Goal: Task Accomplishment & Management: Manage account settings

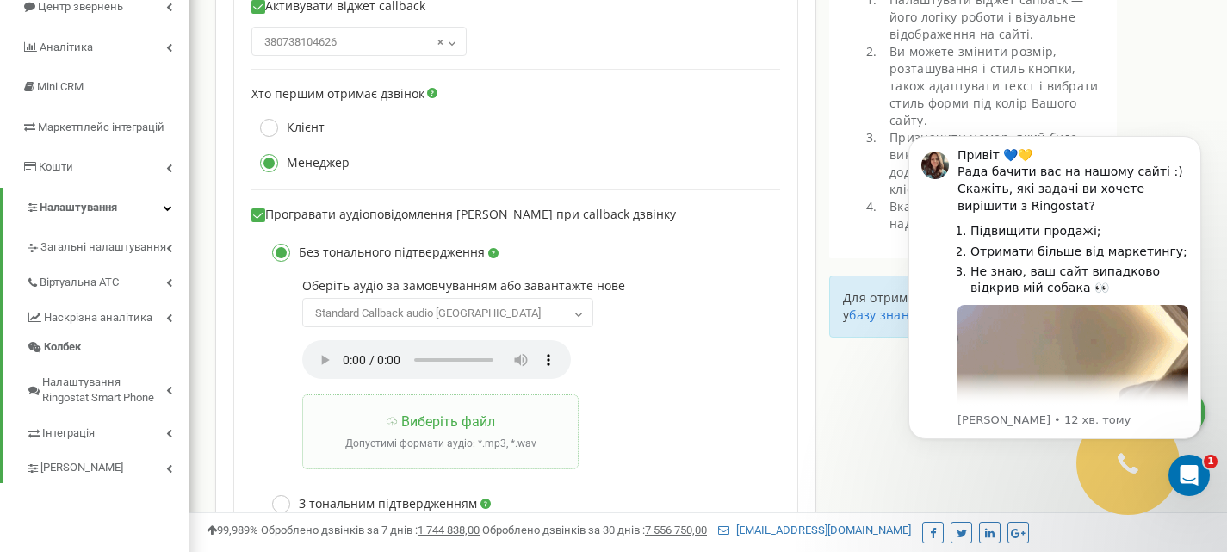
scroll to position [199, 0]
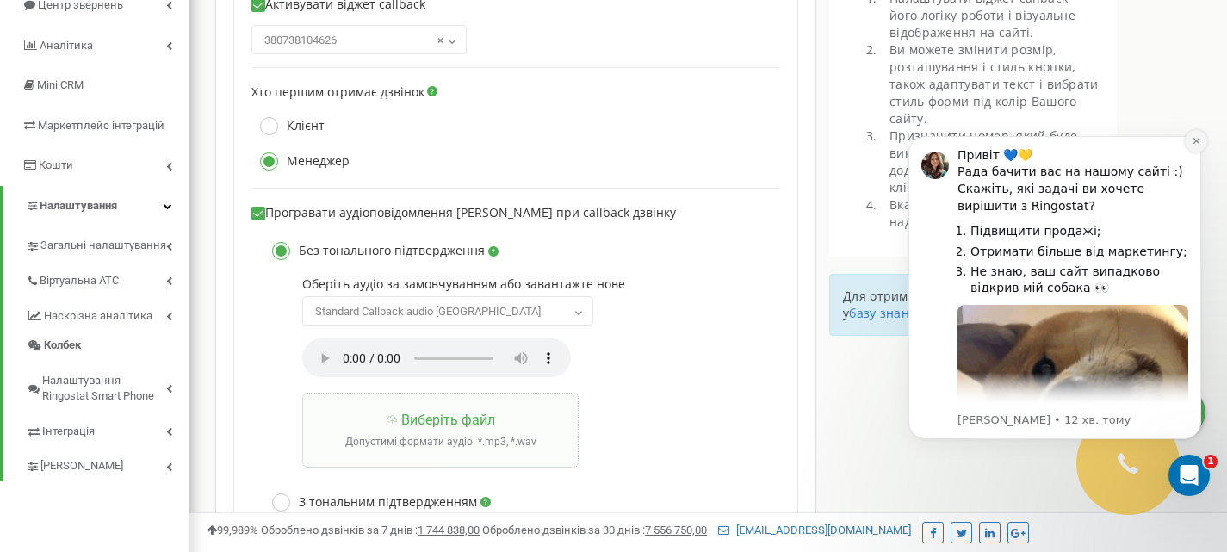
click at [1193, 137] on icon "Dismiss notification" at bounding box center [1196, 140] width 9 height 9
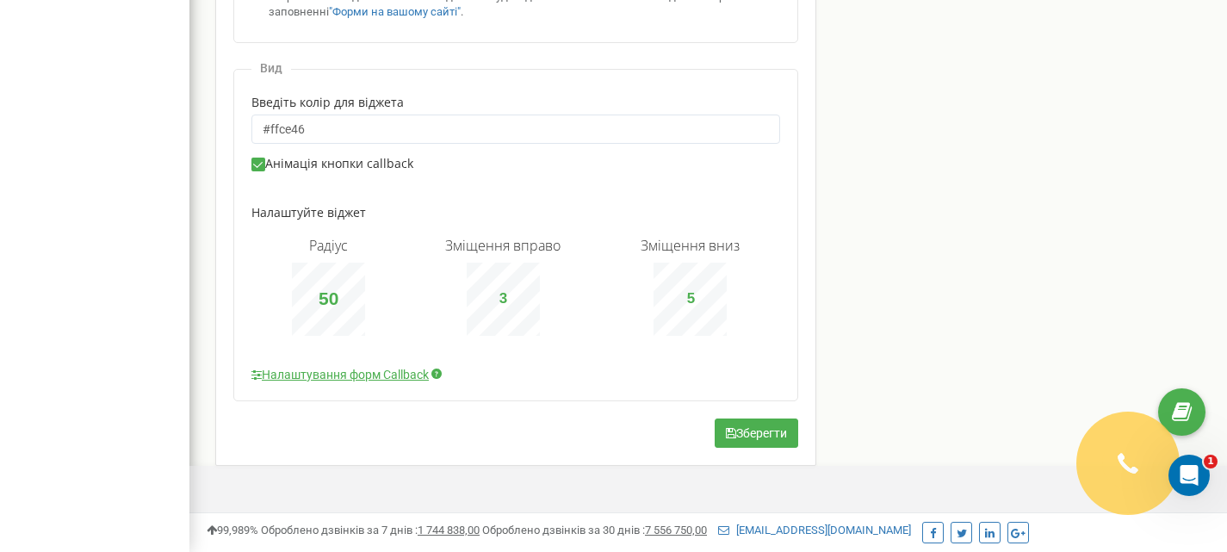
scroll to position [1293, 0]
click at [388, 377] on link "Налаштування форм Callback" at bounding box center [339, 374] width 177 height 17
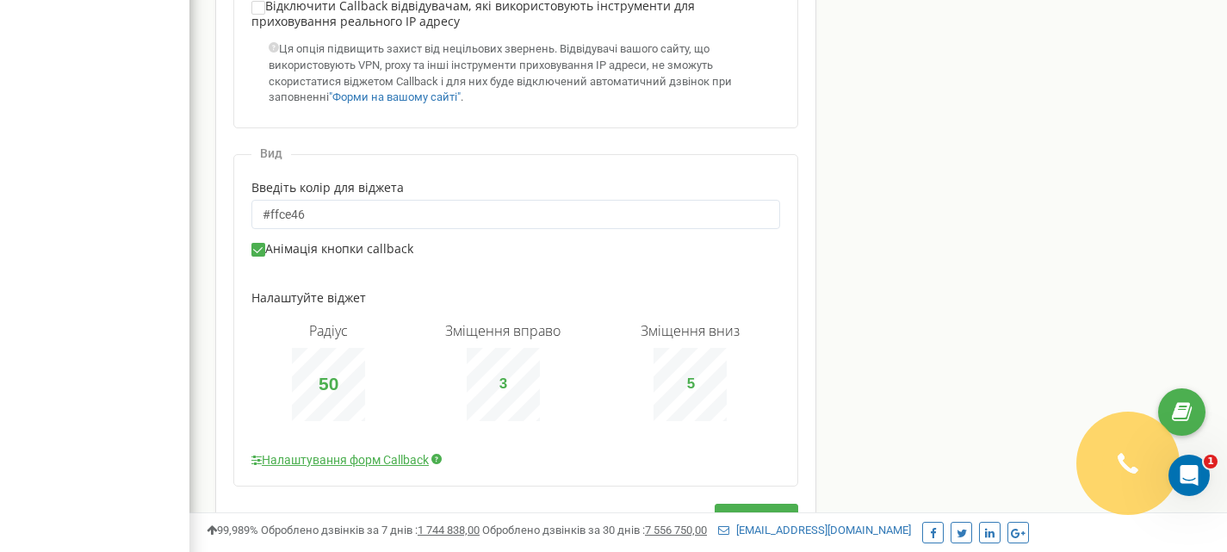
scroll to position [1293, 0]
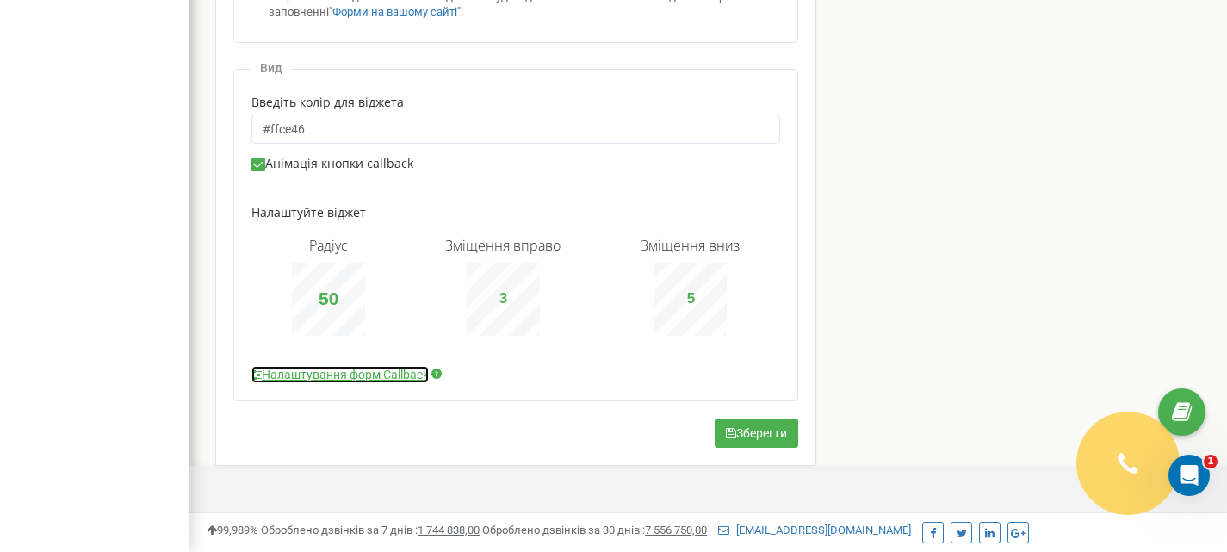
click at [349, 372] on link "Налаштування форм Callback" at bounding box center [339, 374] width 177 height 17
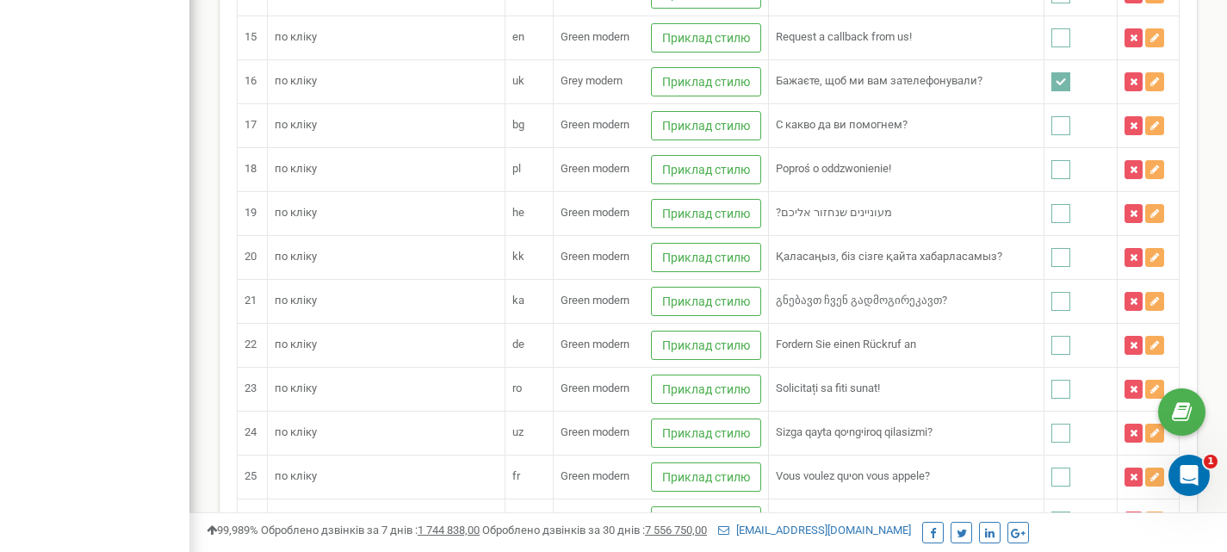
scroll to position [782, 0]
